Goal: Task Accomplishment & Management: Manage account settings

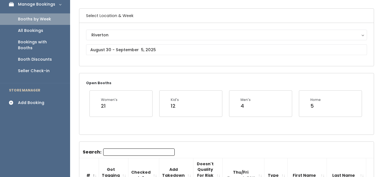
scroll to position [34, 0]
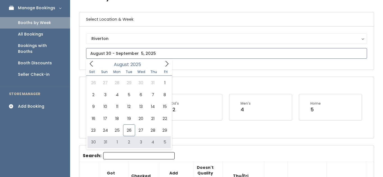
type input "August 30 to September 5"
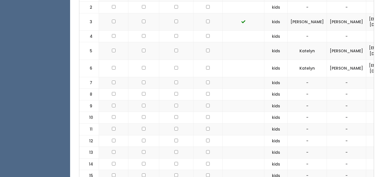
scroll to position [246, 0]
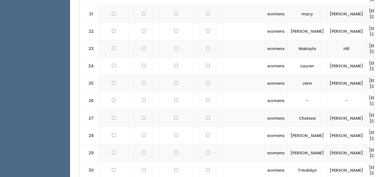
checkbox input "true"
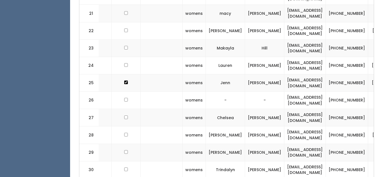
scroll to position [0, 118]
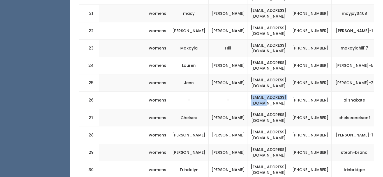
drag, startPoint x: 223, startPoint y: 102, endPoint x: 275, endPoint y: 100, distance: 51.9
click at [275, 100] on td "[EMAIL_ADDRESS][DOMAIN_NAME]" at bounding box center [268, 100] width 41 height 17
copy td "[EMAIL_ADDRESS][DOMAIN_NAME]"
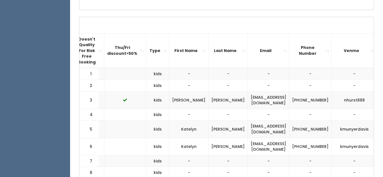
scroll to position [0, 0]
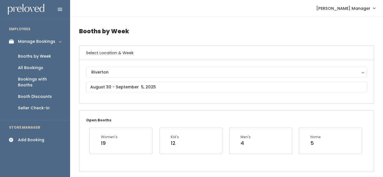
click at [27, 137] on div "Add Booking" at bounding box center [31, 140] width 26 height 6
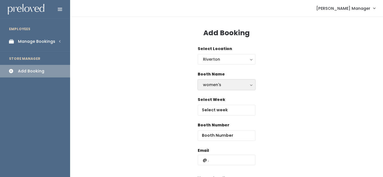
click at [213, 84] on div "women's" at bounding box center [226, 85] width 47 height 6
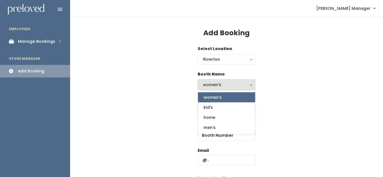
click at [300, 89] on div "Booth Name women's kid's home men's women's women's kid's home men's" at bounding box center [226, 84] width 295 height 26
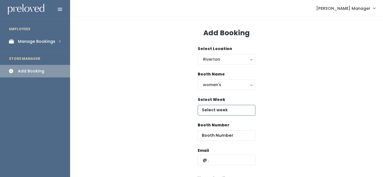
click at [221, 113] on input "text" at bounding box center [227, 110] width 58 height 11
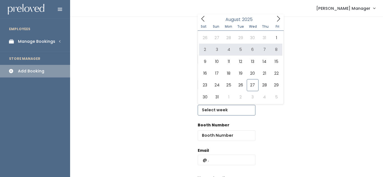
click at [279, 18] on icon at bounding box center [278, 19] width 6 height 6
type input "September 6 to September 12"
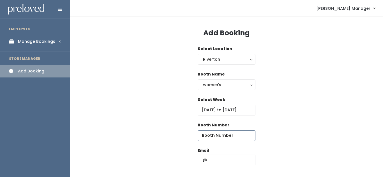
click at [209, 135] on input "number" at bounding box center [227, 136] width 58 height 11
type input "42"
click at [216, 163] on input "text" at bounding box center [227, 160] width 58 height 11
paste input "[EMAIL_ADDRESS][DOMAIN_NAME]"
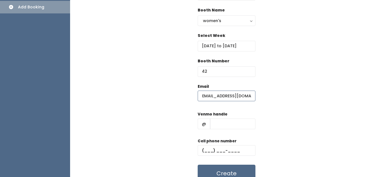
scroll to position [0, 0]
type input "[EMAIL_ADDRESS][DOMAIN_NAME]"
click at [230, 128] on input "text" at bounding box center [232, 124] width 45 height 11
type input "fdf"
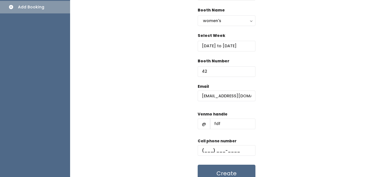
click at [215, 142] on label "Cell phone number" at bounding box center [217, 142] width 39 height 6
click at [215, 145] on input "text" at bounding box center [227, 150] width 58 height 11
type input "[PHONE_NUMBER]"
click at [219, 175] on button "Create" at bounding box center [227, 173] width 58 height 17
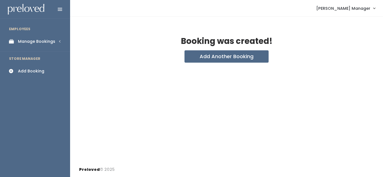
click at [24, 41] on div "Manage Bookings" at bounding box center [36, 42] width 37 height 6
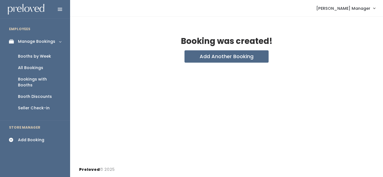
click at [31, 58] on div "Booths by Week" at bounding box center [34, 57] width 33 height 6
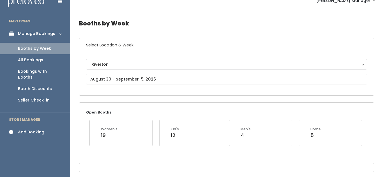
scroll to position [10, 0]
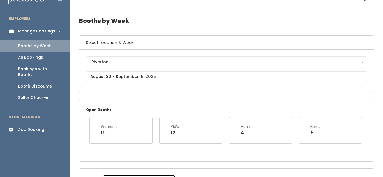
click at [135, 82] on div "Riverton Riverton" at bounding box center [226, 72] width 281 height 30
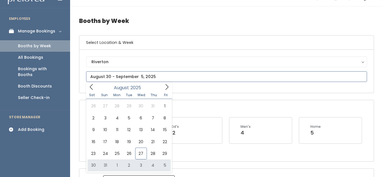
type input "[DATE] to [DATE]"
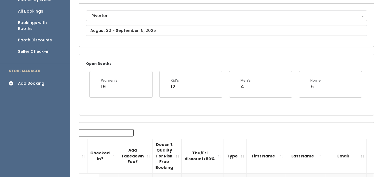
scroll to position [20, 0]
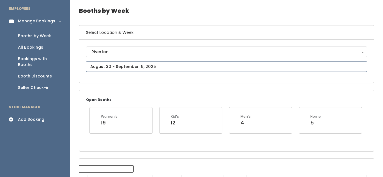
click at [135, 65] on input "text" at bounding box center [226, 66] width 281 height 11
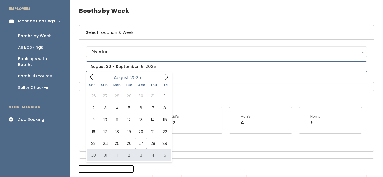
type input "[DATE] to [DATE]"
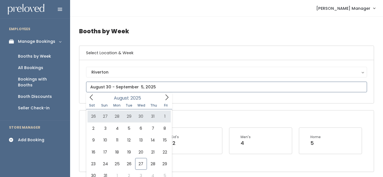
click at [167, 101] on icon at bounding box center [167, 97] width 6 height 6
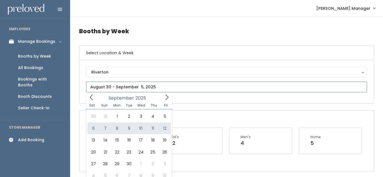
type input "September 6 to September 12"
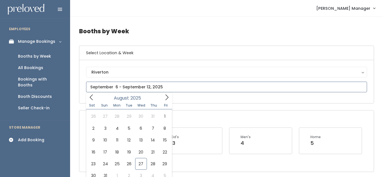
click at [103, 89] on input "text" at bounding box center [226, 87] width 281 height 11
type input "[DATE] to [DATE]"
click at [170, 98] on span at bounding box center [166, 97] width 11 height 9
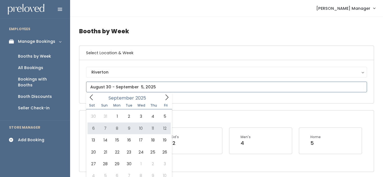
type input "September 6 to September 12"
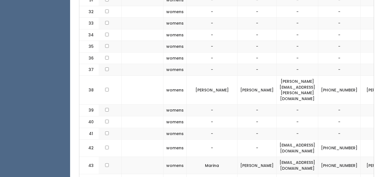
scroll to position [0, 156]
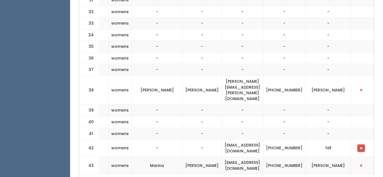
click at [360, 145] on button "button" at bounding box center [360, 148] width 7 height 7
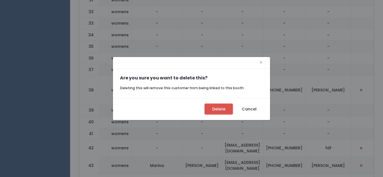
click at [214, 105] on button "Delete" at bounding box center [219, 109] width 28 height 11
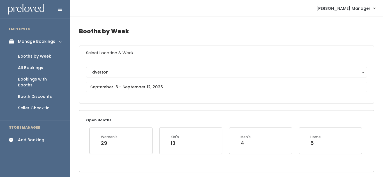
click at [31, 137] on div "Add Booking" at bounding box center [31, 140] width 26 height 6
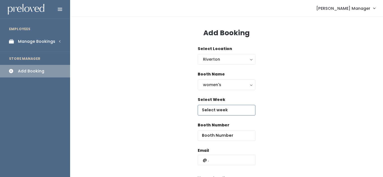
click at [207, 112] on input "text" at bounding box center [227, 110] width 58 height 11
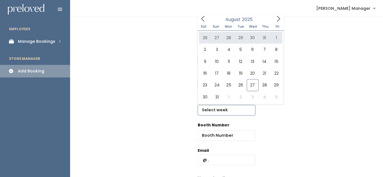
click at [279, 17] on icon at bounding box center [278, 19] width 6 height 6
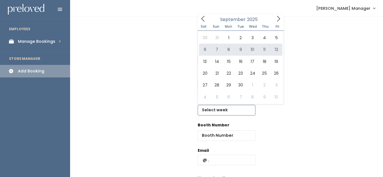
type input "September 6 to September 12"
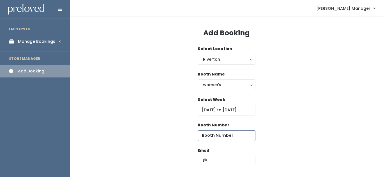
click at [208, 135] on input "number" at bounding box center [227, 136] width 58 height 11
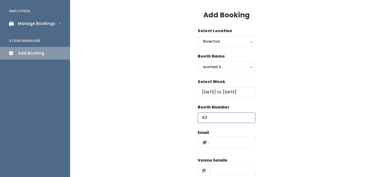
scroll to position [21, 0]
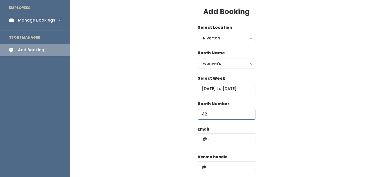
type input "42"
click at [212, 142] on input "text" at bounding box center [227, 139] width 58 height 11
paste input "[EMAIL_ADDRESS][DOMAIN_NAME]"
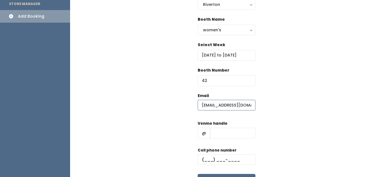
scroll to position [58, 0]
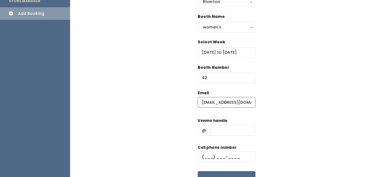
type input "[EMAIL_ADDRESS][DOMAIN_NAME]"
click at [221, 133] on input "text" at bounding box center [232, 130] width 45 height 11
type input "alishkate"
click at [223, 156] on input "text" at bounding box center [227, 157] width 58 height 11
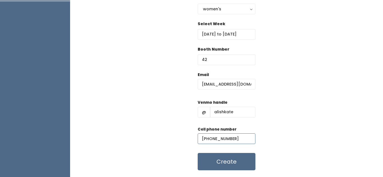
scroll to position [78, 0]
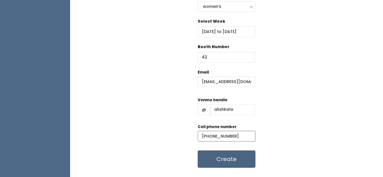
type input "(385) 528-4066"
click at [232, 161] on button "Create" at bounding box center [227, 159] width 58 height 17
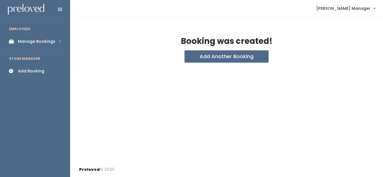
click at [29, 44] on div "Manage Bookings" at bounding box center [36, 42] width 37 height 6
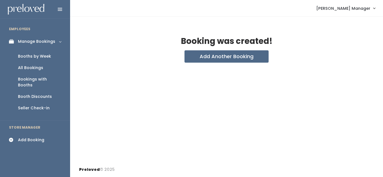
click at [31, 55] on div "Booths by Week" at bounding box center [34, 57] width 33 height 6
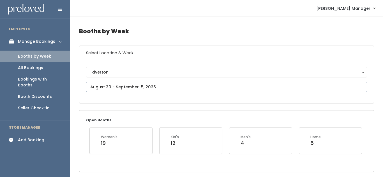
click at [107, 88] on input "text" at bounding box center [226, 87] width 281 height 11
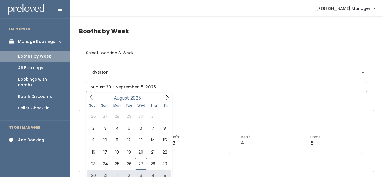
type input "August 30 to September 5"
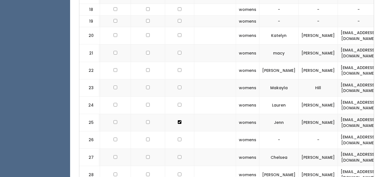
scroll to position [0, 118]
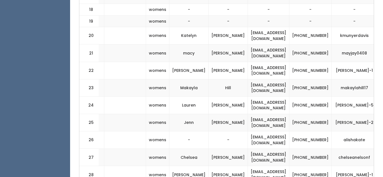
click at [383, 140] on span "button" at bounding box center [387, 140] width 2 height 3
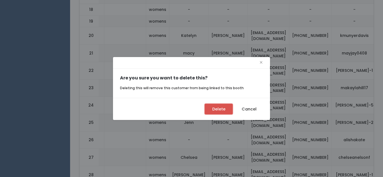
click at [222, 112] on button "Delete" at bounding box center [219, 109] width 28 height 11
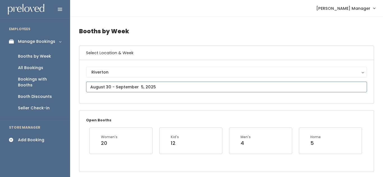
click at [124, 85] on input "text" at bounding box center [226, 87] width 281 height 11
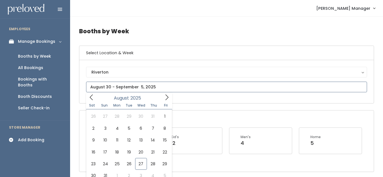
click at [163, 97] on span at bounding box center [166, 97] width 11 height 9
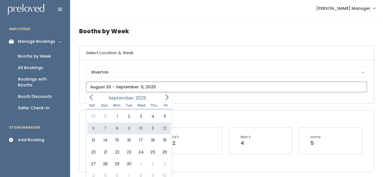
type input "September 6 to September 12"
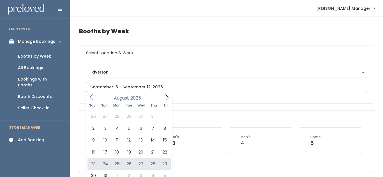
type input "August 23 to August 29"
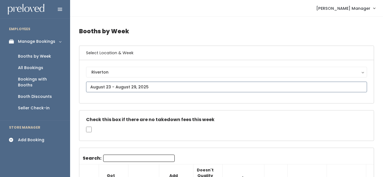
click at [110, 84] on input "text" at bounding box center [226, 87] width 281 height 11
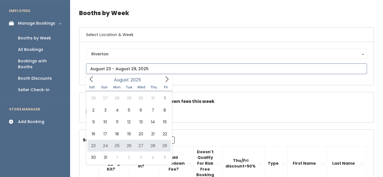
scroll to position [19, 0]
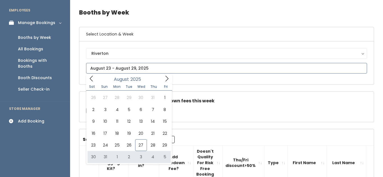
type input "August 30 to September 5"
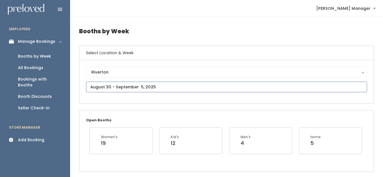
click at [145, 85] on input "text" at bounding box center [226, 87] width 281 height 11
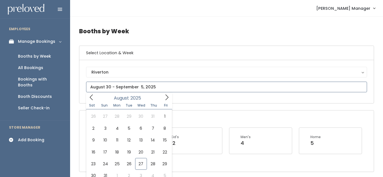
click at [162, 98] on span at bounding box center [166, 97] width 11 height 9
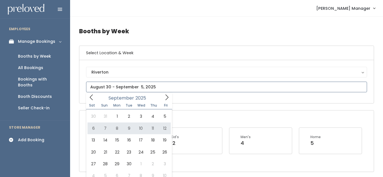
type input "September 6 to September 12"
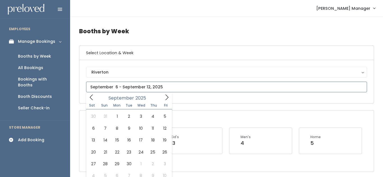
click at [167, 97] on icon at bounding box center [167, 97] width 6 height 6
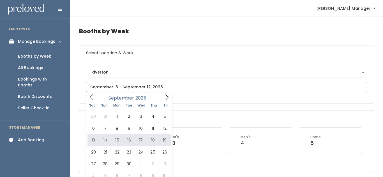
type input "September 13 to September 19"
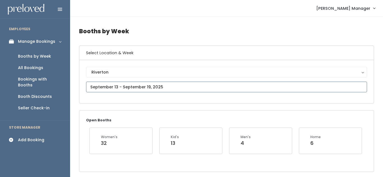
click at [150, 85] on input "text" at bounding box center [226, 87] width 281 height 11
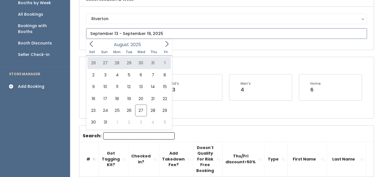
scroll to position [39, 0]
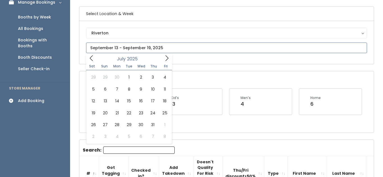
click at [92, 56] on icon at bounding box center [91, 59] width 3 height 6
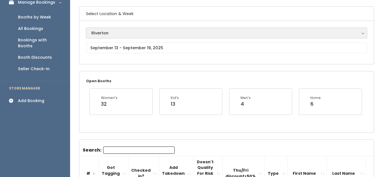
click at [180, 35] on div "Riverton" at bounding box center [226, 33] width 270 height 6
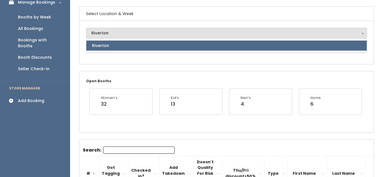
click at [165, 17] on h6 "Select Location & Week" at bounding box center [226, 14] width 294 height 14
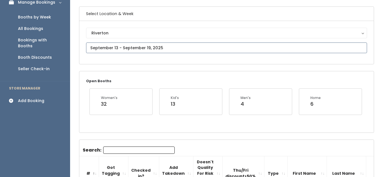
click at [149, 47] on input "text" at bounding box center [226, 48] width 281 height 11
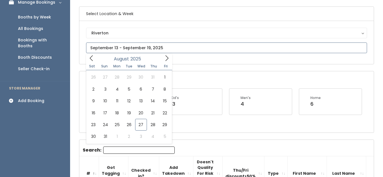
click at [164, 56] on icon at bounding box center [167, 58] width 6 height 6
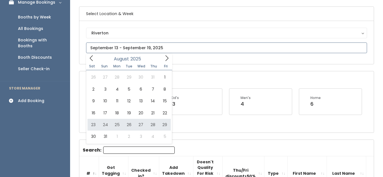
type input "[DATE] to [DATE]"
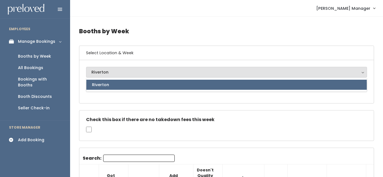
click at [114, 111] on div "Check this box if there are no takedown fees this week" at bounding box center [226, 126] width 294 height 30
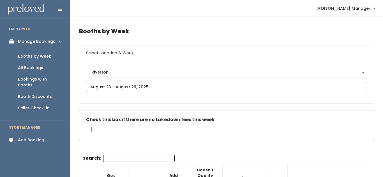
click at [111, 84] on input "text" at bounding box center [226, 87] width 281 height 11
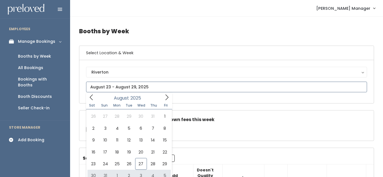
type input "[DATE] to [DATE]"
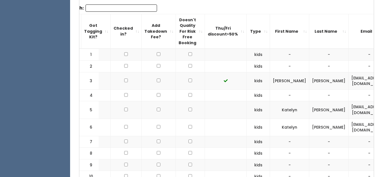
scroll to position [0, 16]
